Goal: Leave review/rating

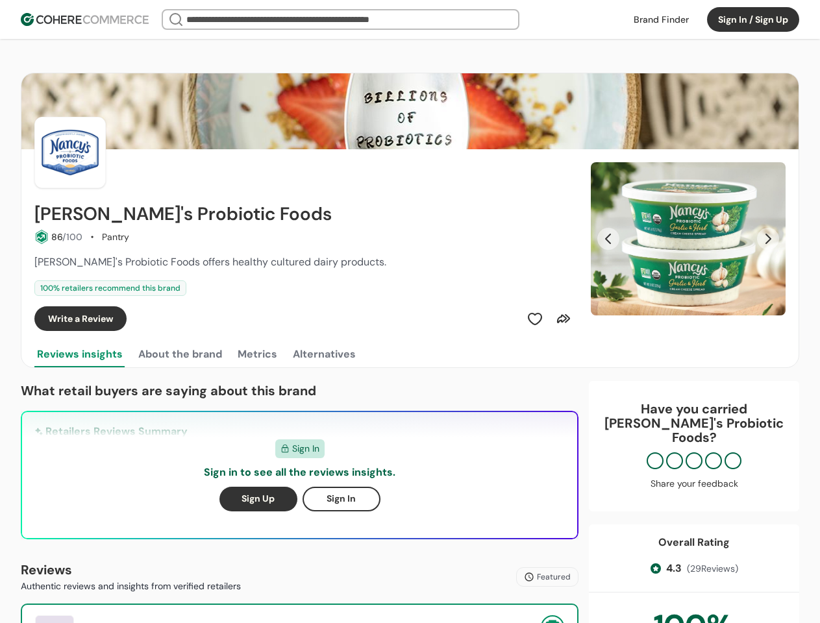
click at [410, 312] on div "Write a Review" at bounding box center [304, 319] width 541 height 25
click at [753, 19] on button "Sign In / Sign Up" at bounding box center [753, 19] width 92 height 25
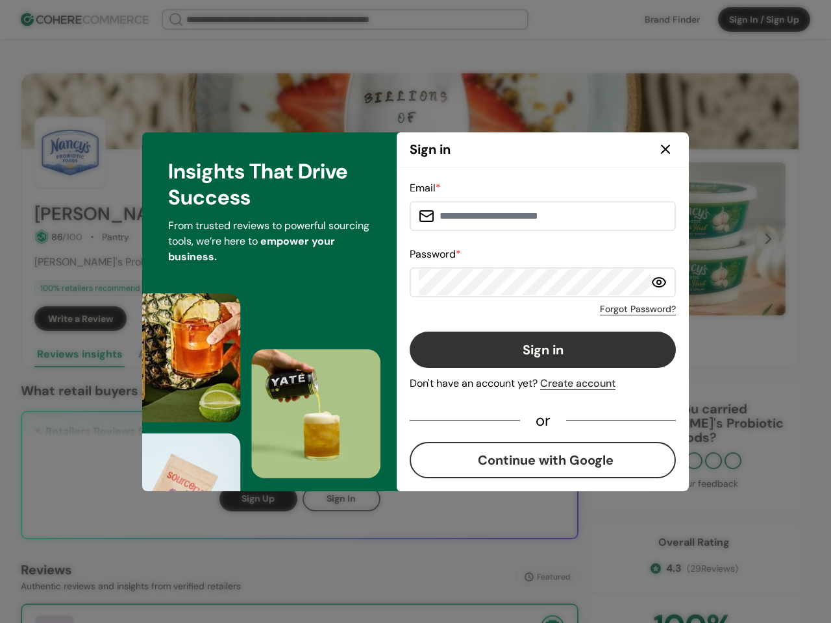
click at [535, 319] on div "Email * Password * Forgot Password? Sign in Don't have an account yet? Create a…" at bounding box center [543, 330] width 266 height 298
click at [564, 319] on div "Email * Password * Forgot Password? Sign in Don't have an account yet? Create a…" at bounding box center [543, 330] width 266 height 298
click at [688, 239] on div "Email * Password * Forgot Password? Sign in Don't have an account yet? Create a…" at bounding box center [543, 330] width 292 height 324
click at [608, 239] on div "Email * Password * Forgot Password? Sign in Don't have an account yet? Create a…" at bounding box center [543, 330] width 266 height 298
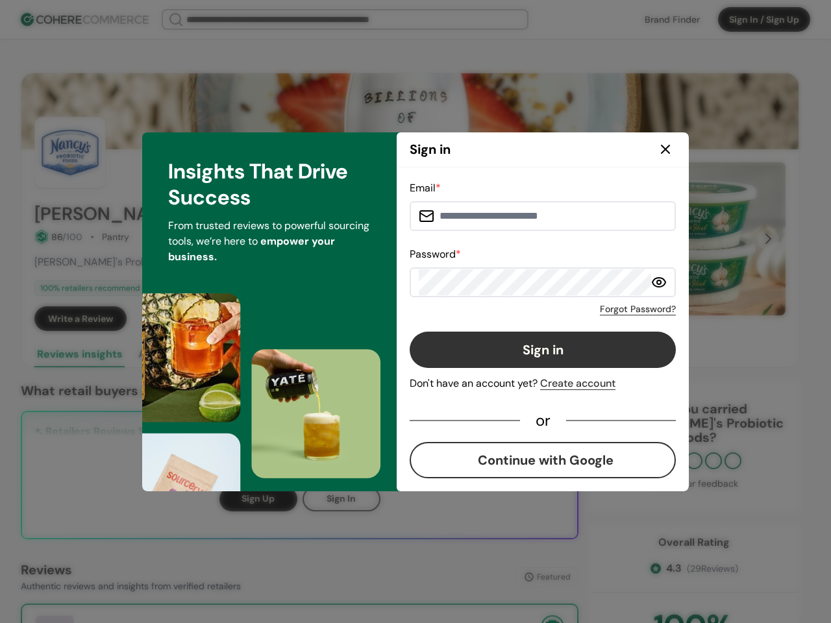
click at [179, 355] on div "Insights That Drive Success From trusted reviews to powerful sourcing tools, we…" at bounding box center [269, 311] width 255 height 359
